Goal: Download file/media

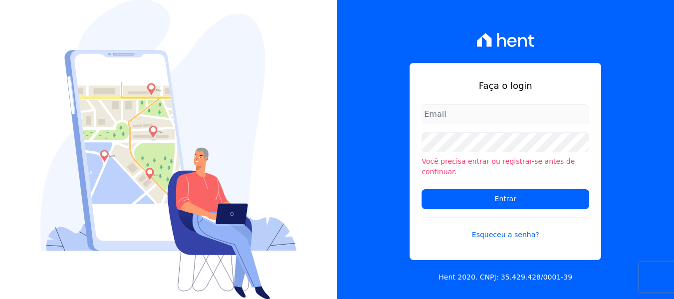
type input "[PERSON_NAME][EMAIL_ADDRESS][DOMAIN_NAME]"
click at [455, 159] on div "Você precisa entrar ou registrar-se antes de continuar." at bounding box center [505, 154] width 168 height 45
drag, startPoint x: 358, startPoint y: 131, endPoint x: 369, endPoint y: 146, distance: 17.9
click at [358, 131] on div "Faça o login [PERSON_NAME][EMAIL_ADDRESS][DOMAIN_NAME] Você precisa entrar ou r…" at bounding box center [505, 149] width 337 height 299
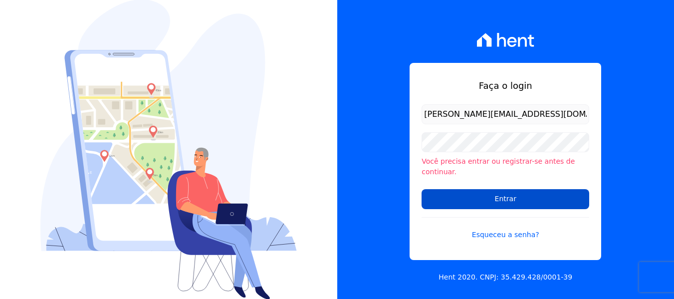
click at [433, 196] on input "Entrar" at bounding box center [505, 199] width 168 height 20
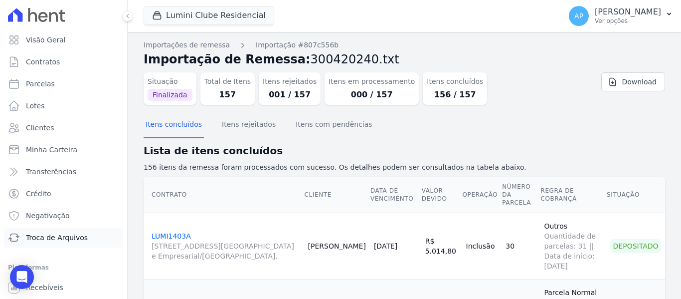
click at [94, 237] on link "Troca de Arquivos" at bounding box center [63, 237] width 119 height 20
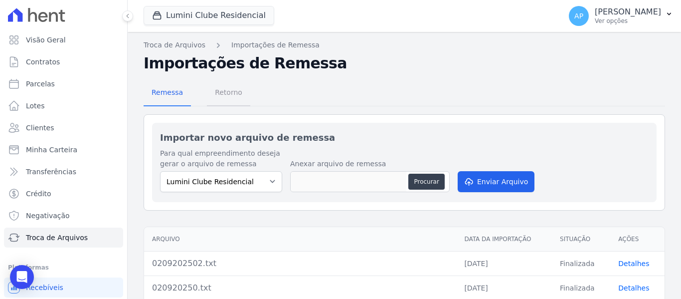
click at [231, 96] on span "Retorno" at bounding box center [228, 92] width 39 height 20
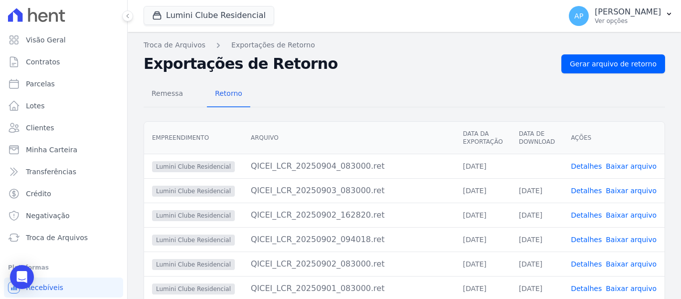
click at [646, 168] on link "Baixar arquivo" at bounding box center [631, 166] width 51 height 8
click at [210, 7] on button "Lumini Clube Residencial" at bounding box center [209, 15] width 131 height 19
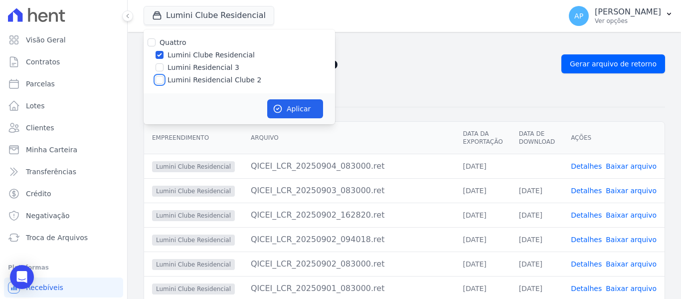
click at [160, 82] on input "Lumini Residencial Clube 2" at bounding box center [160, 80] width 8 height 8
checkbox input "true"
click at [160, 53] on input "Lumini Clube Residencial" at bounding box center [160, 55] width 8 height 8
checkbox input "false"
click at [310, 115] on button "Aplicar" at bounding box center [295, 108] width 56 height 19
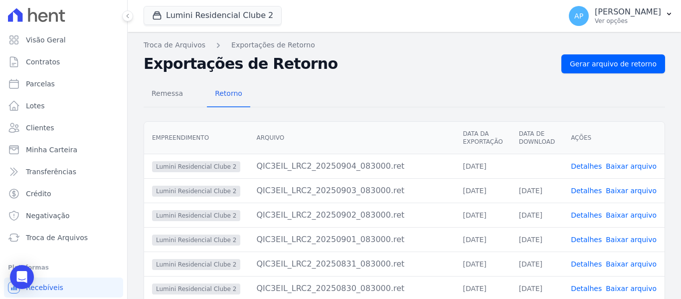
click at [643, 169] on link "Baixar arquivo" at bounding box center [631, 166] width 51 height 8
